Goal: Task Accomplishment & Management: Manage account settings

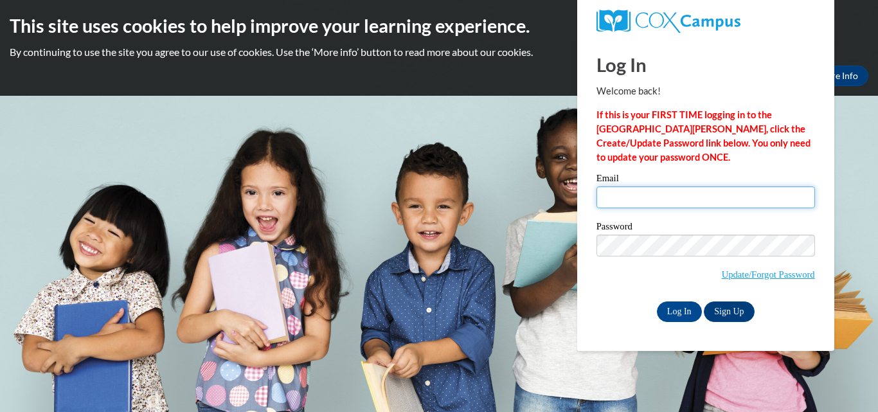
click at [661, 197] on input "Email" at bounding box center [706, 197] width 219 height 22
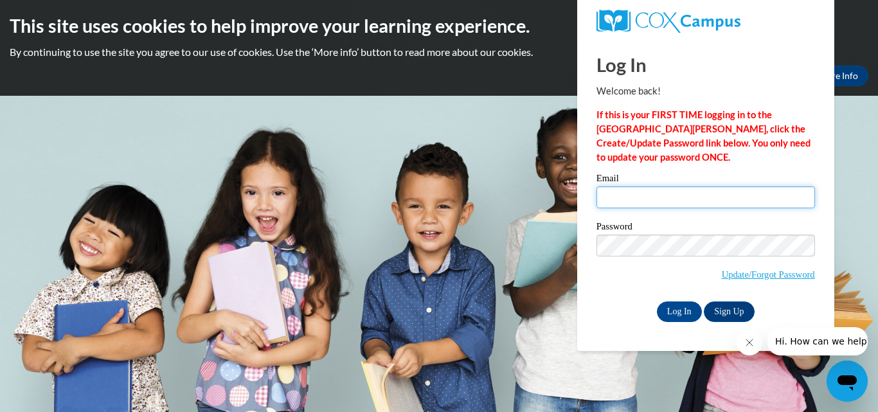
type input "[EMAIL_ADDRESS][DOMAIN_NAME]"
click at [611, 305] on div "Log In Sign Up" at bounding box center [706, 311] width 219 height 21
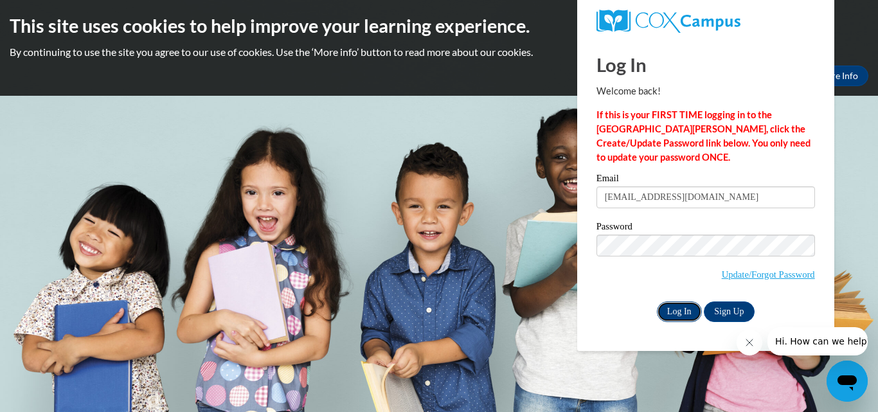
click at [676, 310] on input "Log In" at bounding box center [679, 311] width 45 height 21
